Goal: Task Accomplishment & Management: Use online tool/utility

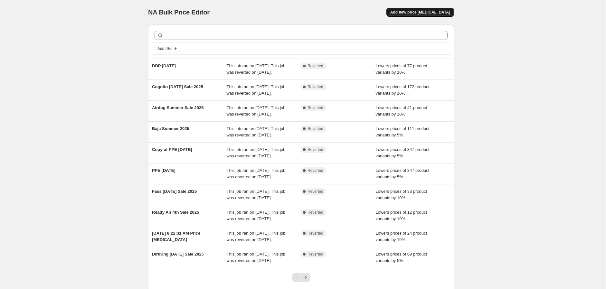
click at [416, 10] on span "Add new price [MEDICAL_DATA]" at bounding box center [420, 12] width 60 height 5
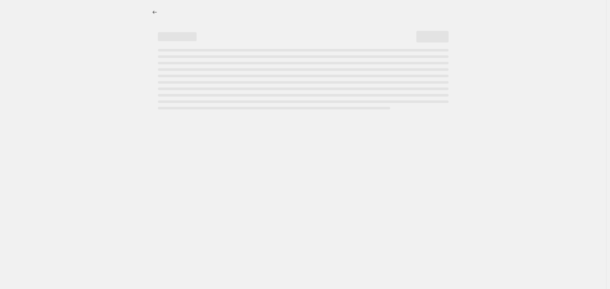
select select "percentage"
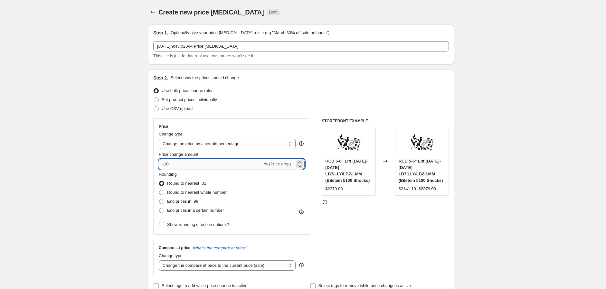
click at [187, 163] on input "-10" at bounding box center [211, 164] width 104 height 10
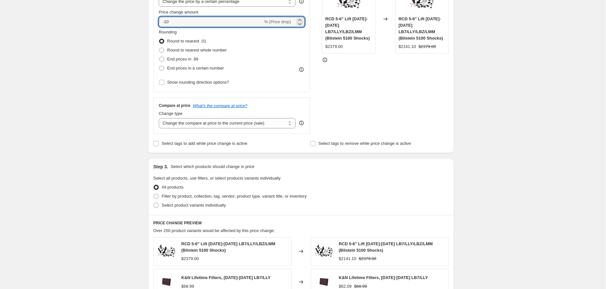
scroll to position [143, 0]
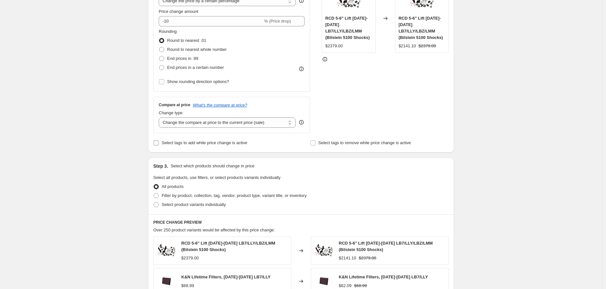
click at [192, 145] on span "Select tags to add while price change is active" at bounding box center [205, 142] width 86 height 5
click at [159, 146] on input "Select tags to add while price change is active" at bounding box center [156, 142] width 5 height 5
checkbox input "true"
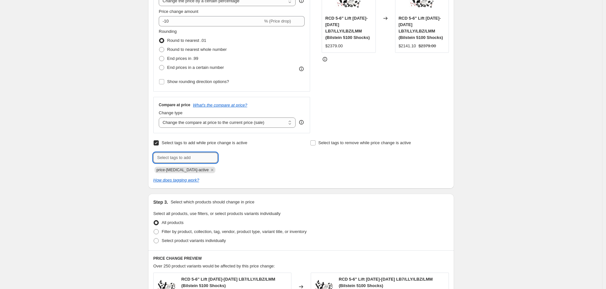
click at [202, 156] on input "text" at bounding box center [185, 158] width 64 height 10
type input "CLEARANCE & SALE"
click at [233, 156] on span "CLEARANCE & ..." at bounding box center [248, 157] width 33 height 5
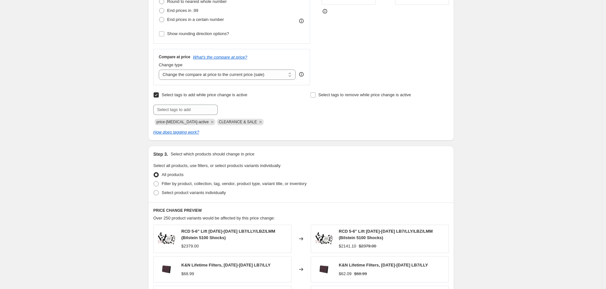
scroll to position [250, 0]
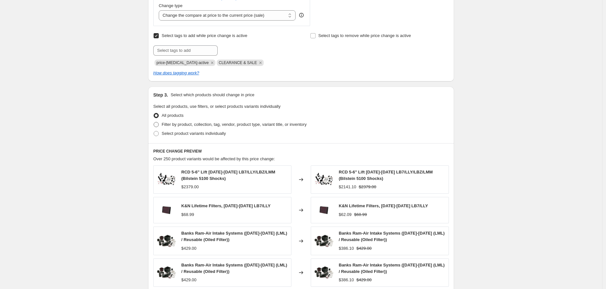
click at [172, 125] on span "Filter by product, collection, tag, vendor, product type, variant title, or inv…" at bounding box center [234, 124] width 145 height 5
click at [154, 122] on input "Filter by product, collection, tag, vendor, product type, variant title, or inv…" at bounding box center [154, 122] width 0 height 0
radio input "true"
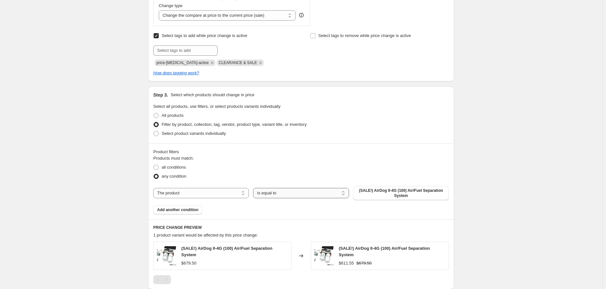
click at [296, 193] on select "Is equal to Is not equal to" at bounding box center [301, 193] width 96 height 10
click at [373, 194] on span "(SALE!) AirDog II-4G (100) Air/Fuel Separation System" at bounding box center [401, 193] width 88 height 10
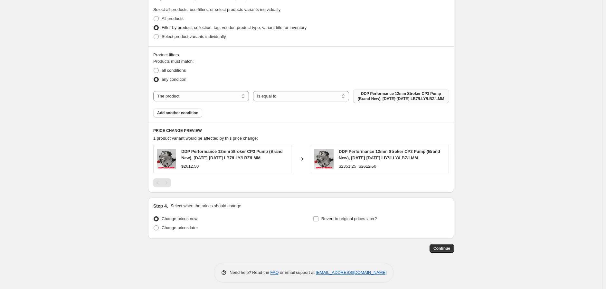
scroll to position [351, 0]
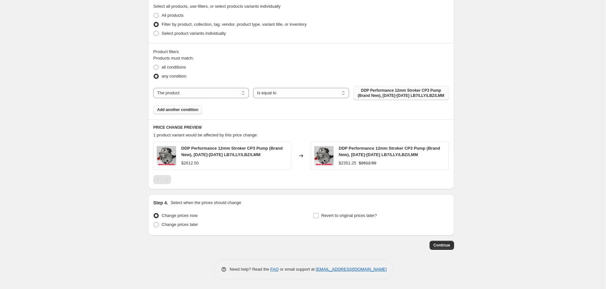
click at [186, 108] on span "Add another condition" at bounding box center [177, 109] width 41 height 5
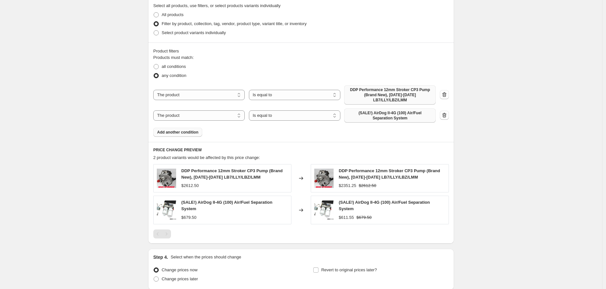
click at [375, 110] on span "(SALE!) AirDog II-4G (100) Air/Fuel Separation System" at bounding box center [390, 115] width 84 height 10
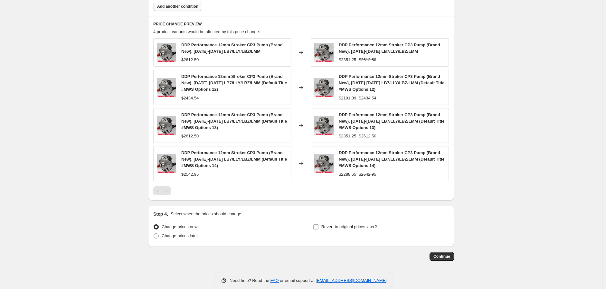
scroll to position [483, 0]
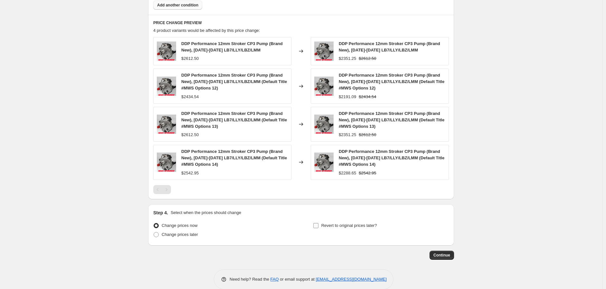
click at [318, 223] on input "Revert to original prices later?" at bounding box center [315, 225] width 5 height 5
checkbox input "true"
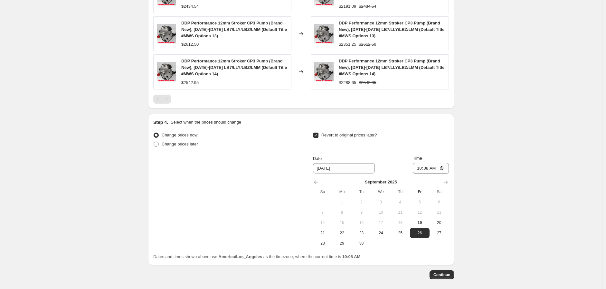
scroll to position [591, 0]
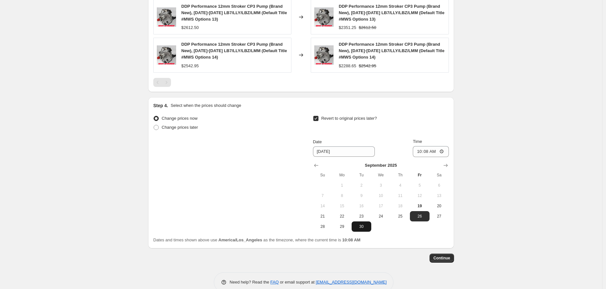
click at [366, 224] on span "30" at bounding box center [361, 226] width 14 height 5
type input "[DATE]"
click at [422, 146] on input "10:08" at bounding box center [431, 151] width 36 height 11
click at [434, 146] on input "11:59" at bounding box center [431, 151] width 36 height 11
type input "23:59"
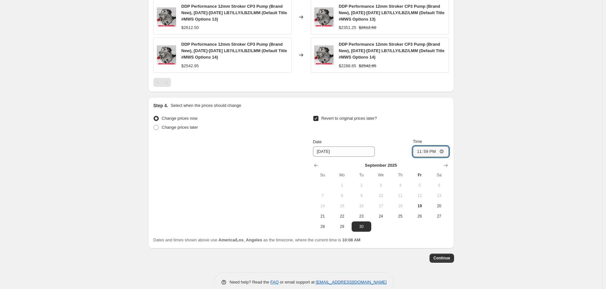
click at [426, 114] on div "Revert to original prices later?" at bounding box center [381, 123] width 136 height 19
click at [440, 256] on span "Continue" at bounding box center [441, 258] width 17 height 5
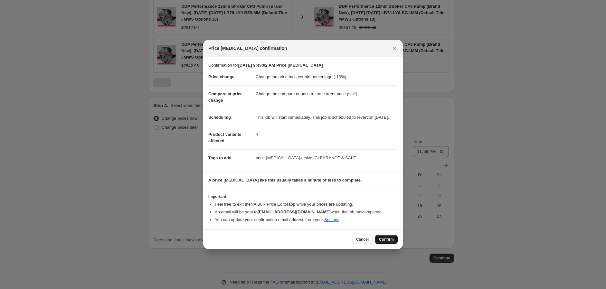
click at [388, 242] on span "Confirm" at bounding box center [386, 239] width 15 height 5
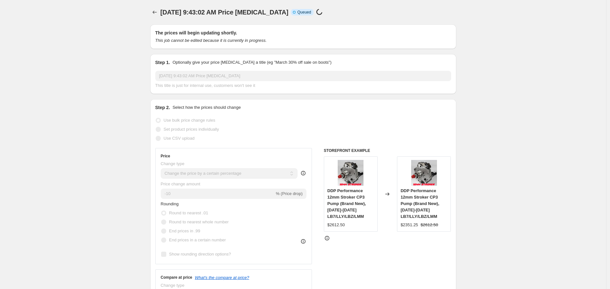
select select "percentage"
